Goal: Check status: Check status

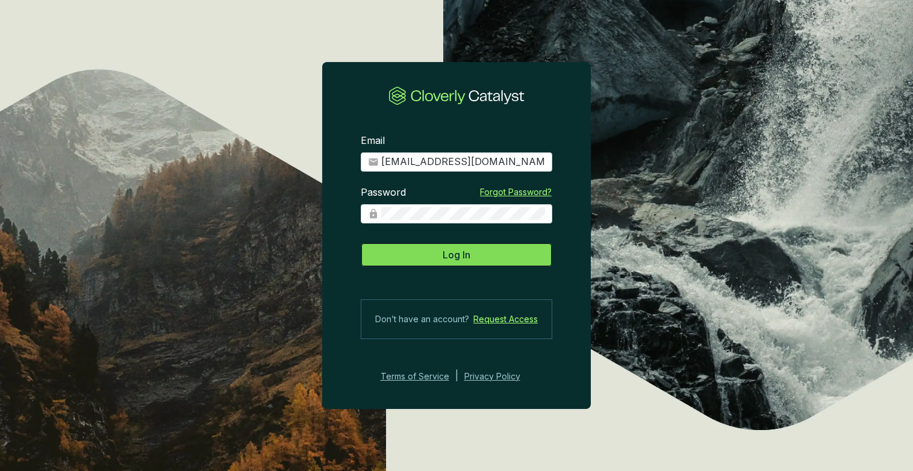
click at [472, 255] on button "Log In" at bounding box center [456, 255] width 191 height 24
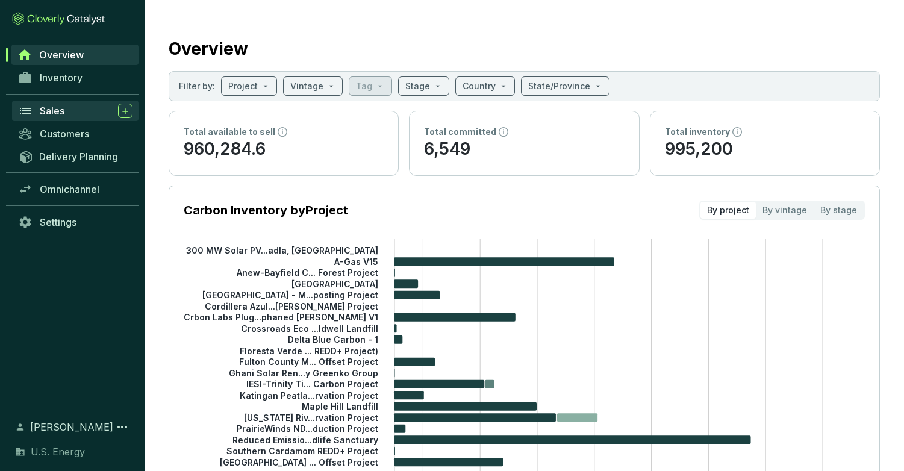
click at [48, 114] on span "Sales" at bounding box center [52, 111] width 25 height 12
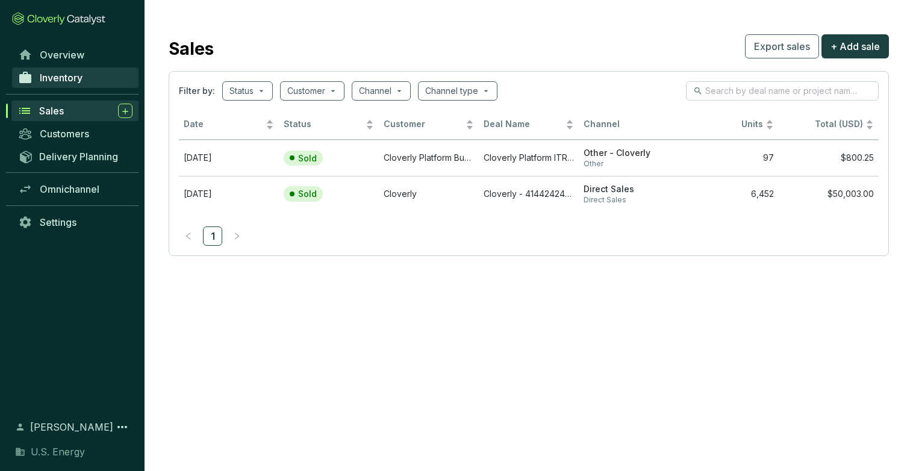
click at [66, 80] on span "Inventory" at bounding box center [61, 78] width 43 height 12
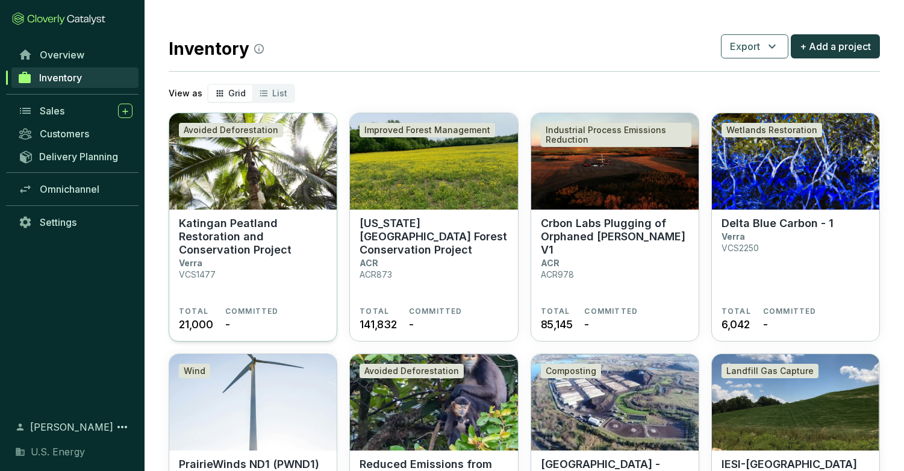
click at [219, 246] on p "Katingan Peatland Restoration and Conservation Project" at bounding box center [253, 237] width 148 height 40
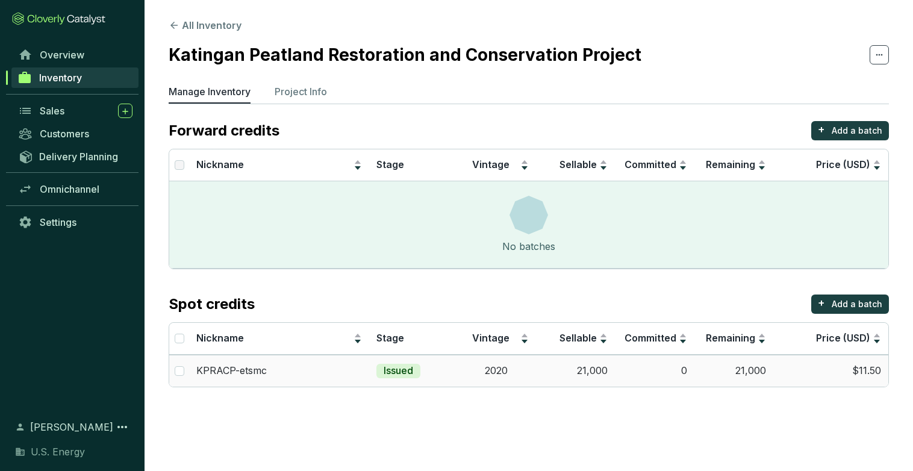
click at [396, 372] on p "Issued" at bounding box center [399, 370] width 30 height 13
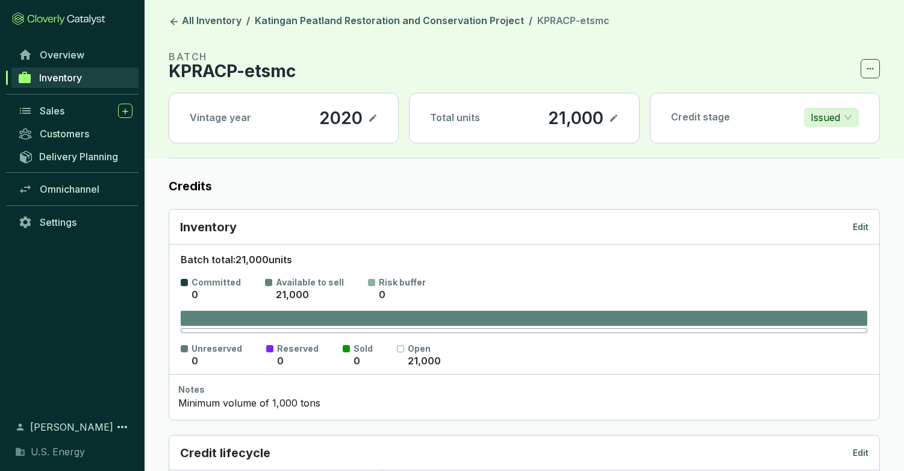
click at [613, 119] on icon at bounding box center [613, 117] width 7 height 7
click at [615, 120] on icon at bounding box center [614, 118] width 10 height 14
